Goal: Information Seeking & Learning: Check status

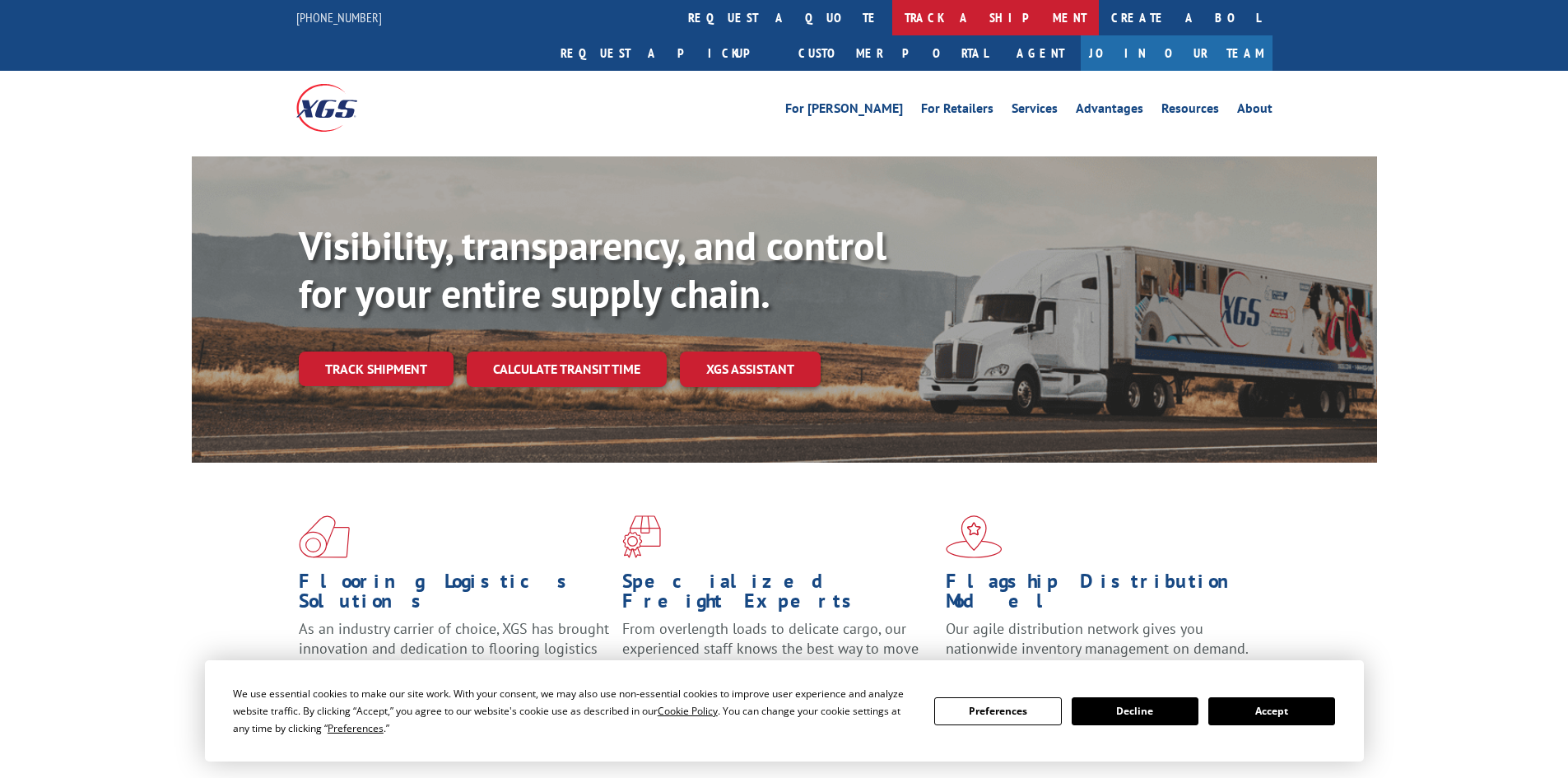
click at [892, 17] on link "track a shipment" at bounding box center [996, 18] width 207 height 36
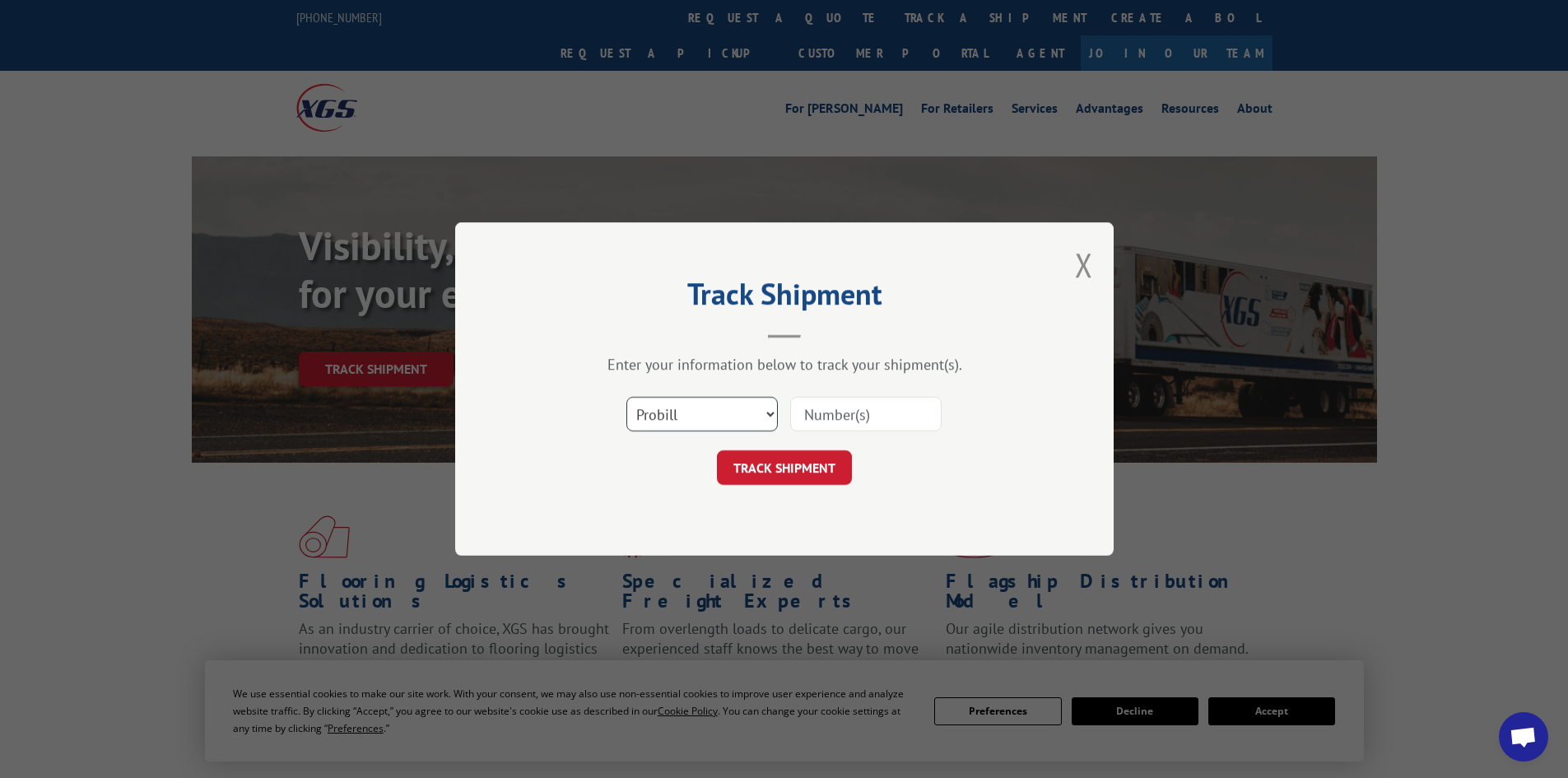
drag, startPoint x: 654, startPoint y: 417, endPoint x: 659, endPoint y: 425, distance: 9.4
click at [654, 417] on select "Select category... Probill BOL PO" at bounding box center [702, 414] width 152 height 35
select select "bol"
click at [626, 397] on select "Select category... Probill BOL PO" at bounding box center [702, 414] width 152 height 35
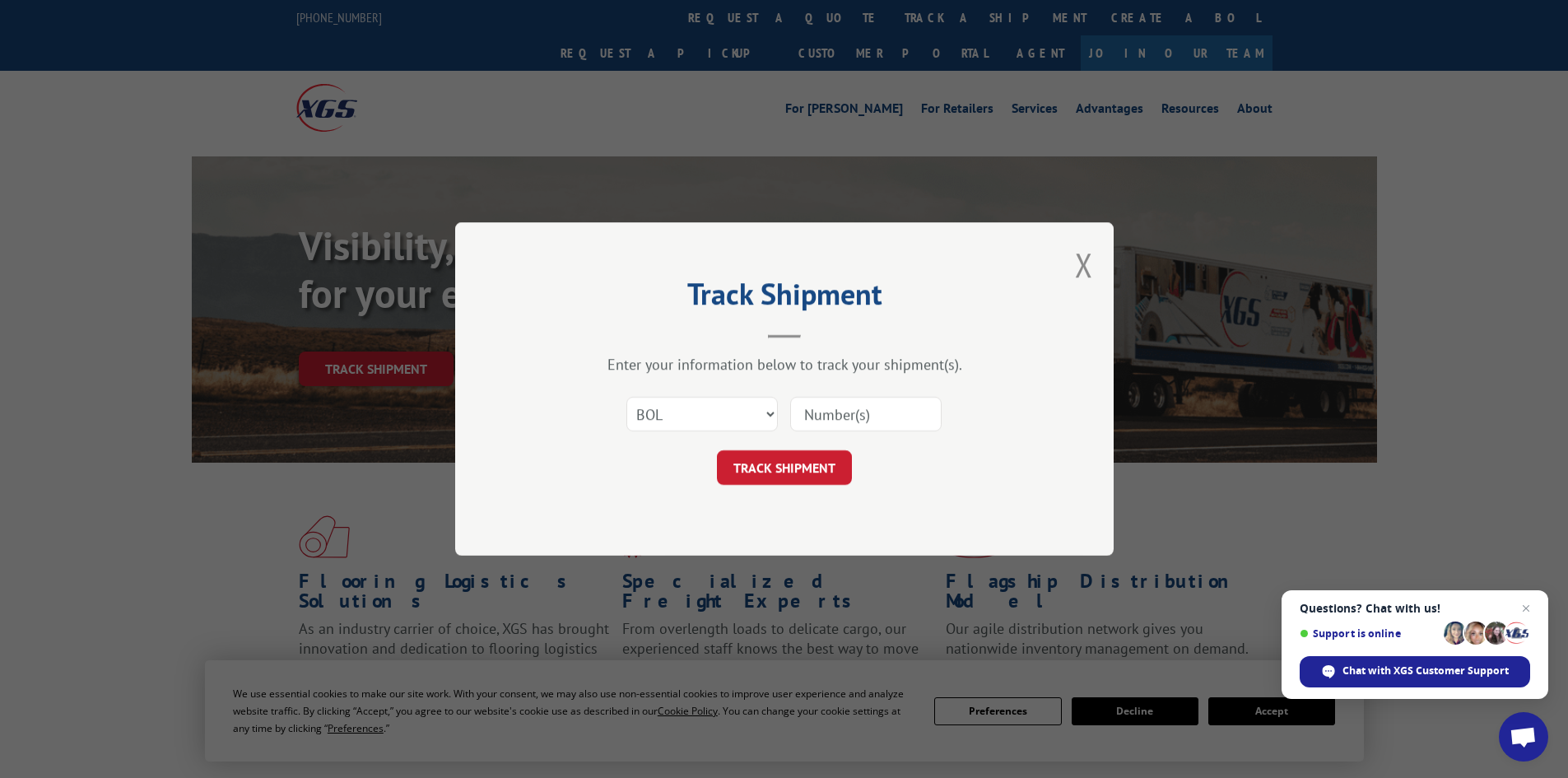
click at [807, 412] on input at bounding box center [865, 414] width 152 height 35
paste input "7038737"
type input "7038737"
click at [807, 462] on button "TRACK SHIPMENT" at bounding box center [784, 467] width 135 height 35
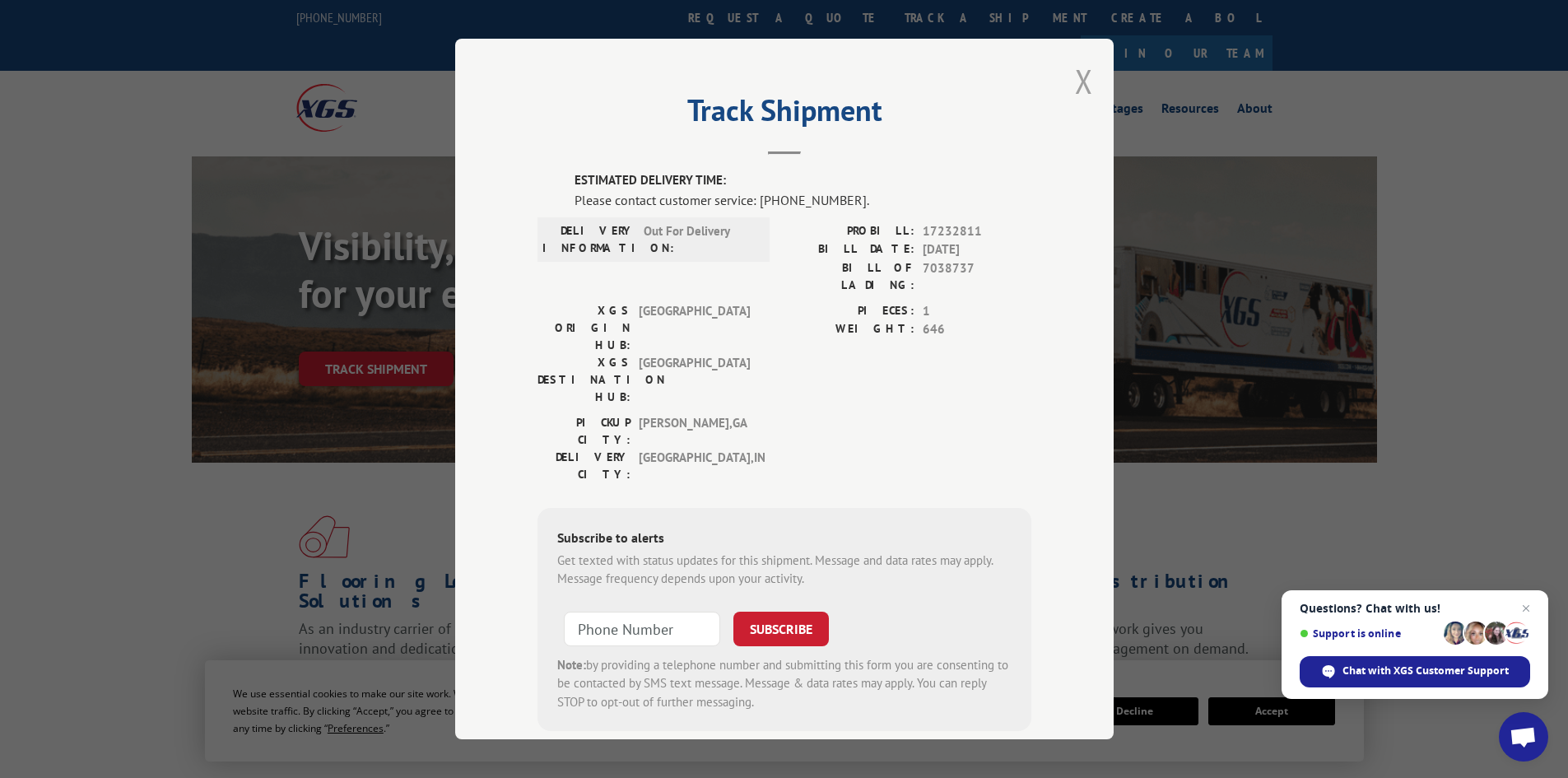
click at [1081, 72] on button "Close modal" at bounding box center [1084, 81] width 18 height 43
